Goal: Find specific page/section: Find specific page/section

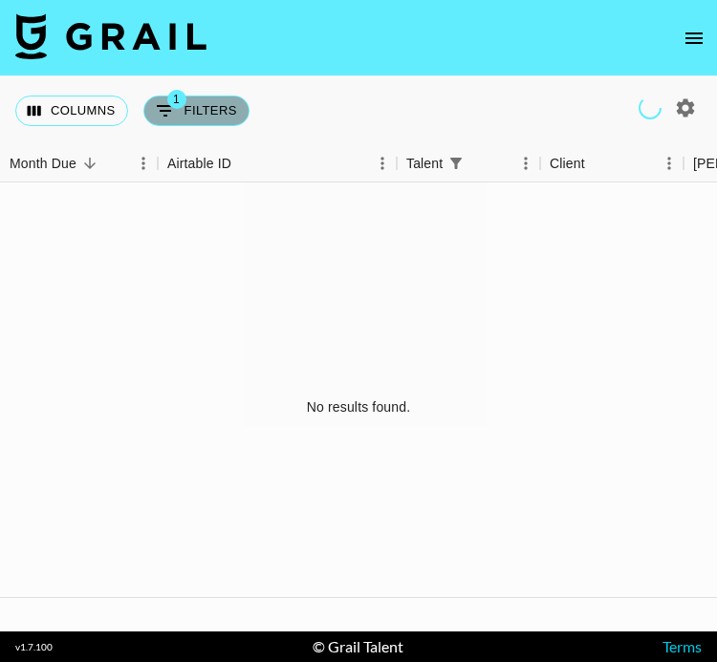
click at [180, 107] on span "1" at bounding box center [176, 99] width 19 height 19
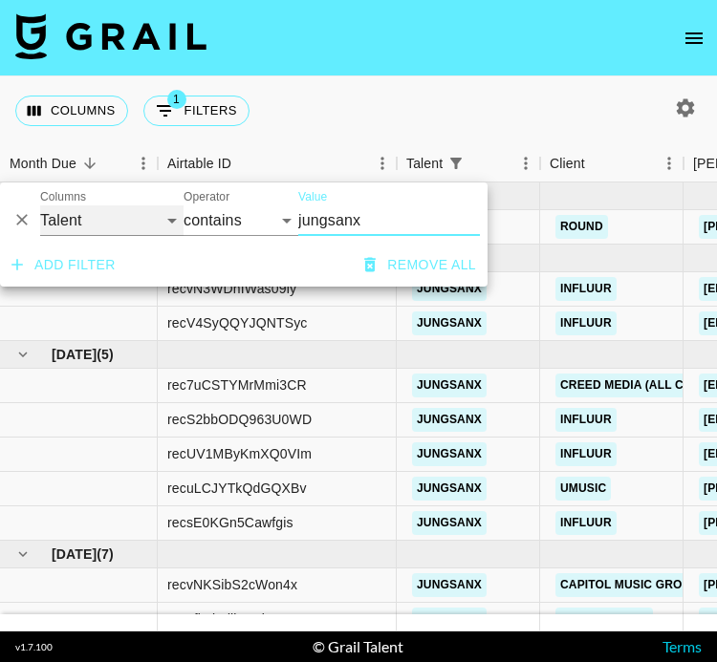
click at [121, 222] on select "Grail Platform ID Airtable ID Talent Manager Client [PERSON_NAME] Campaign (Typ…" at bounding box center [111, 220] width 143 height 31
select select "airtableId"
click at [40, 205] on select "Grail Platform ID Airtable ID Talent Manager Client [PERSON_NAME] Campaign (Typ…" at bounding box center [111, 220] width 143 height 31
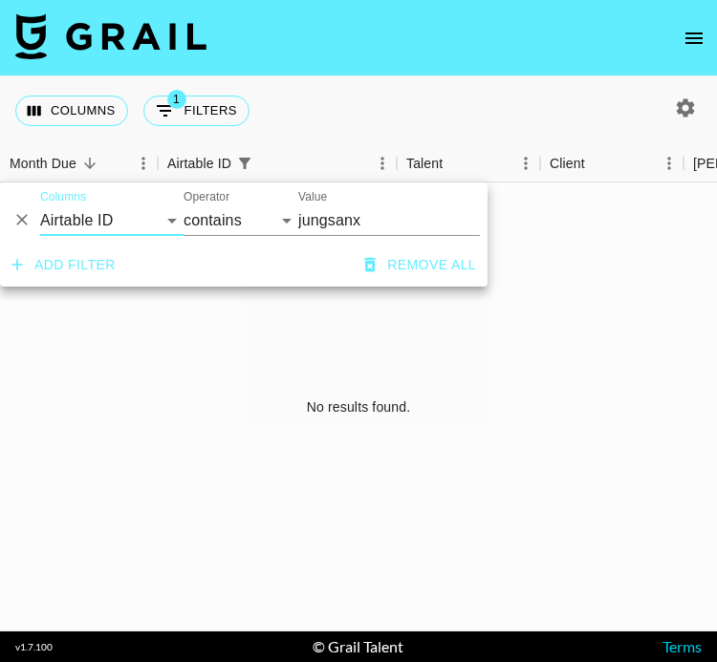
click at [327, 221] on input "jungsanx" at bounding box center [389, 220] width 182 height 31
paste input "rec38nKJf7tln1tFY"
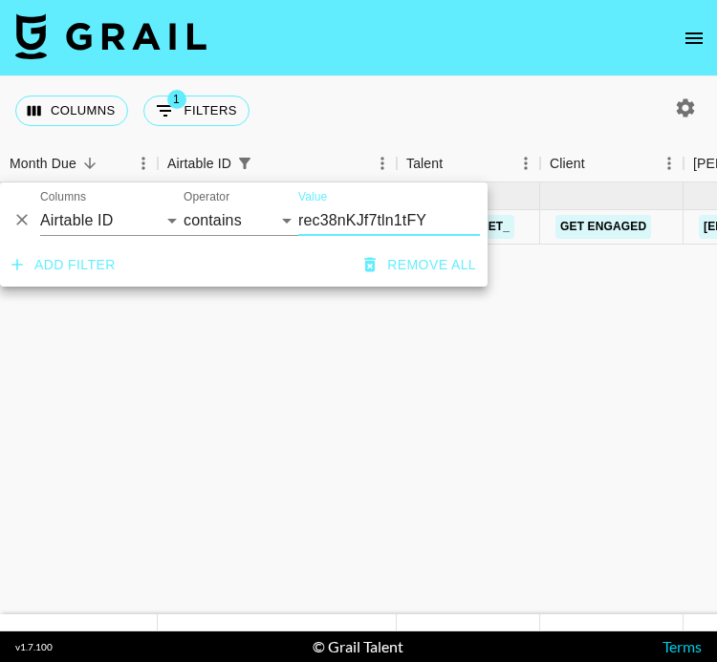
type input "rec38nKJf7tln1tFY"
